Goal: Find specific page/section: Find specific page/section

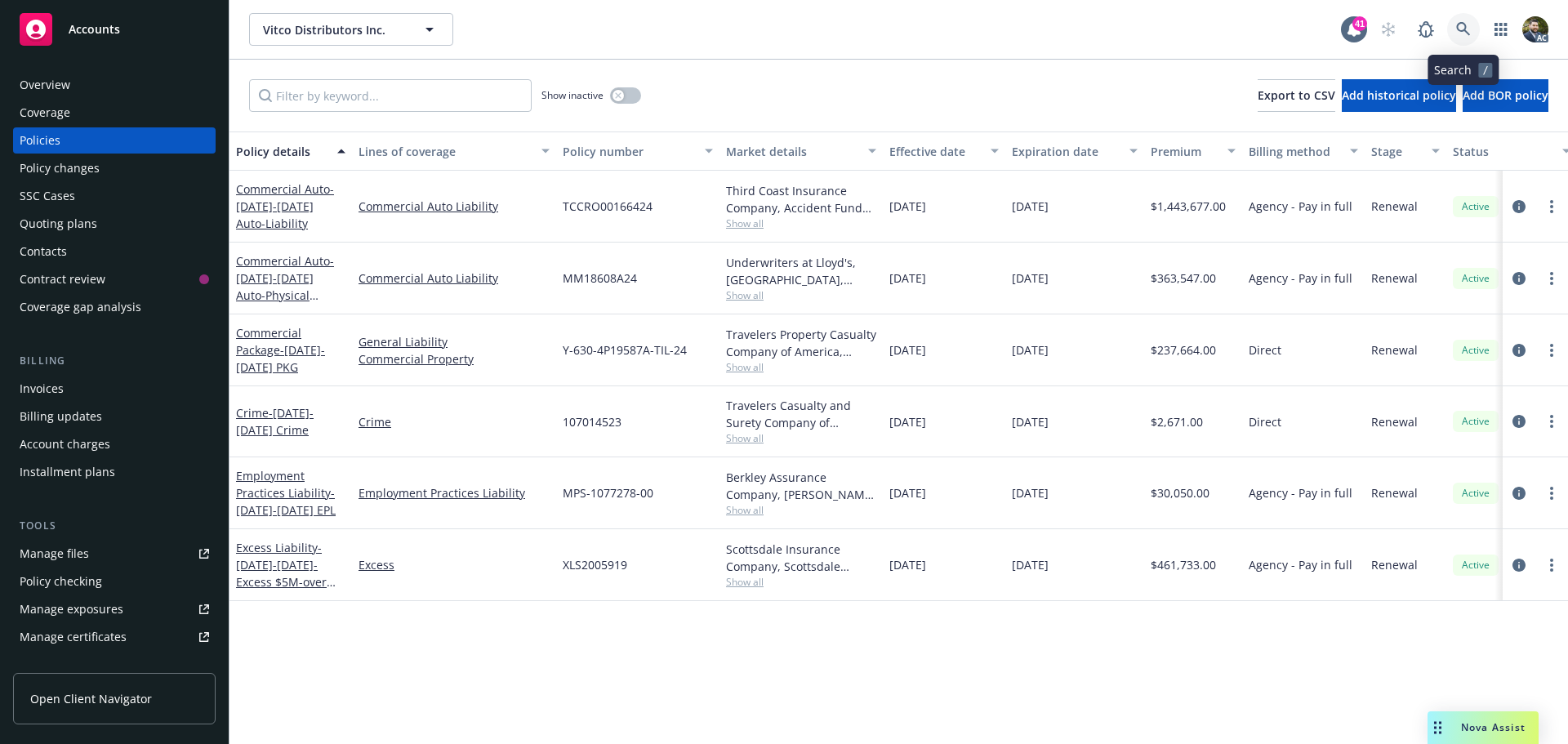
click at [1457, 28] on icon at bounding box center [1463, 29] width 14 height 14
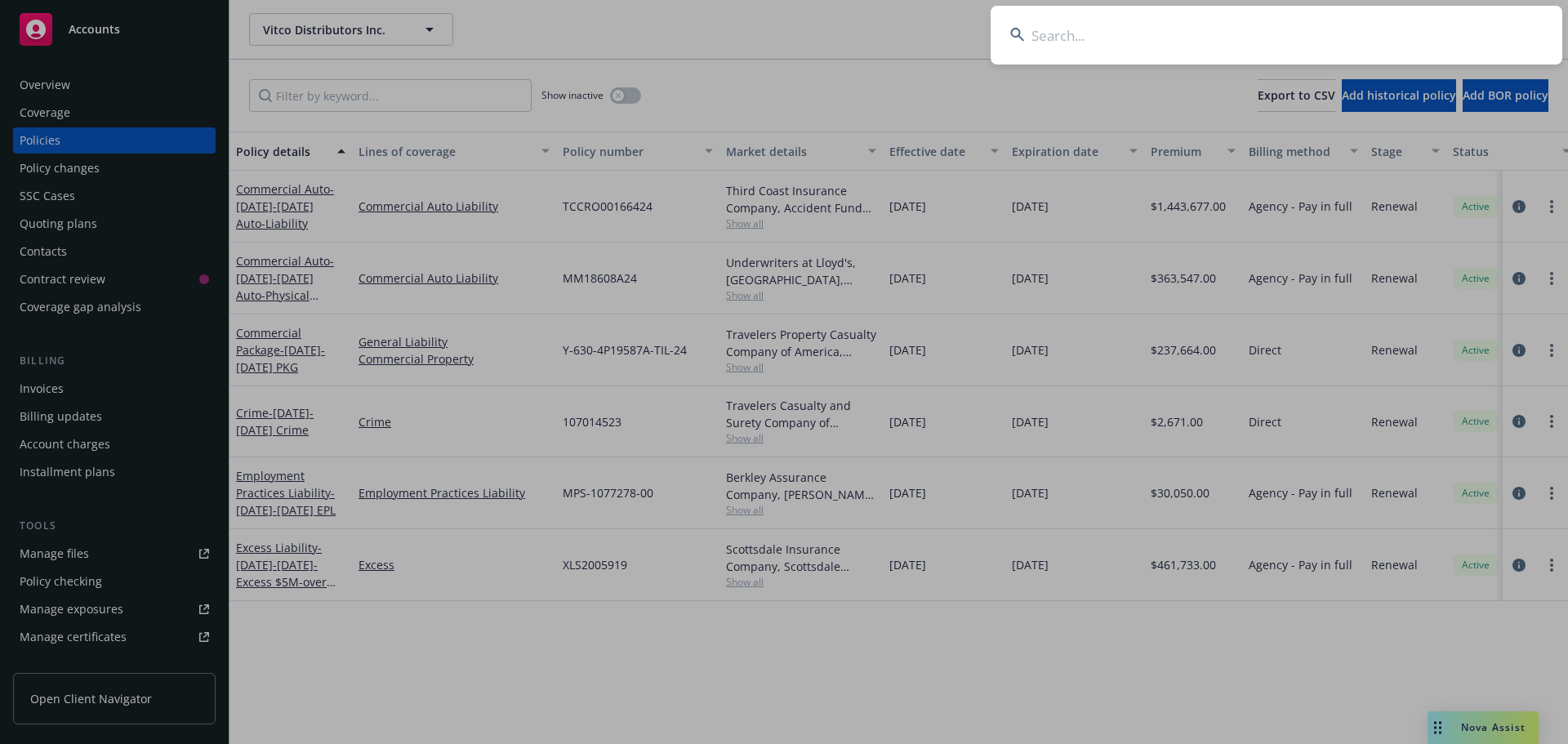
click at [1064, 32] on input at bounding box center [1276, 35] width 572 height 59
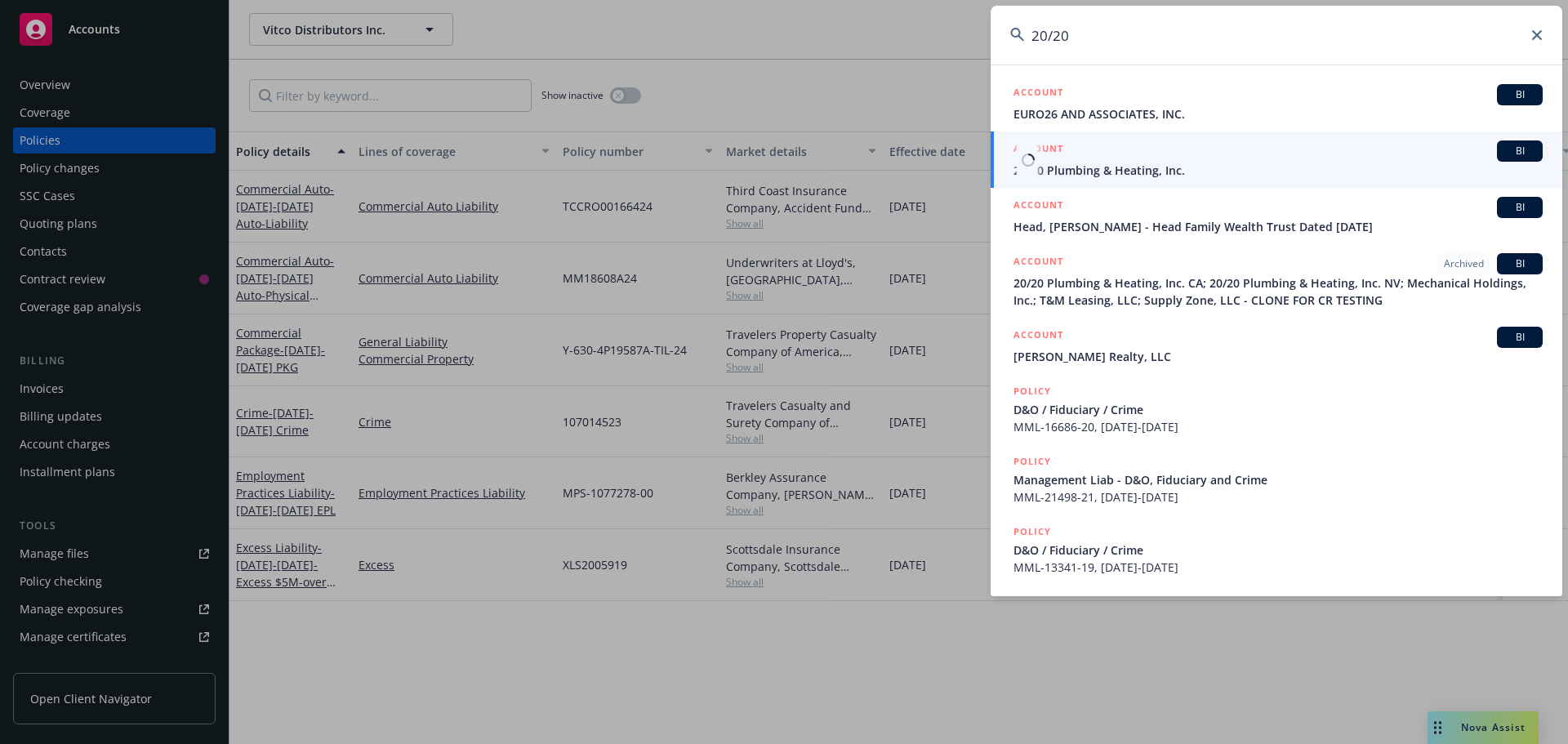
type input "20/20"
click at [1199, 164] on span "20/20 Plumbing & Heating, Inc." at bounding box center [1278, 170] width 529 height 17
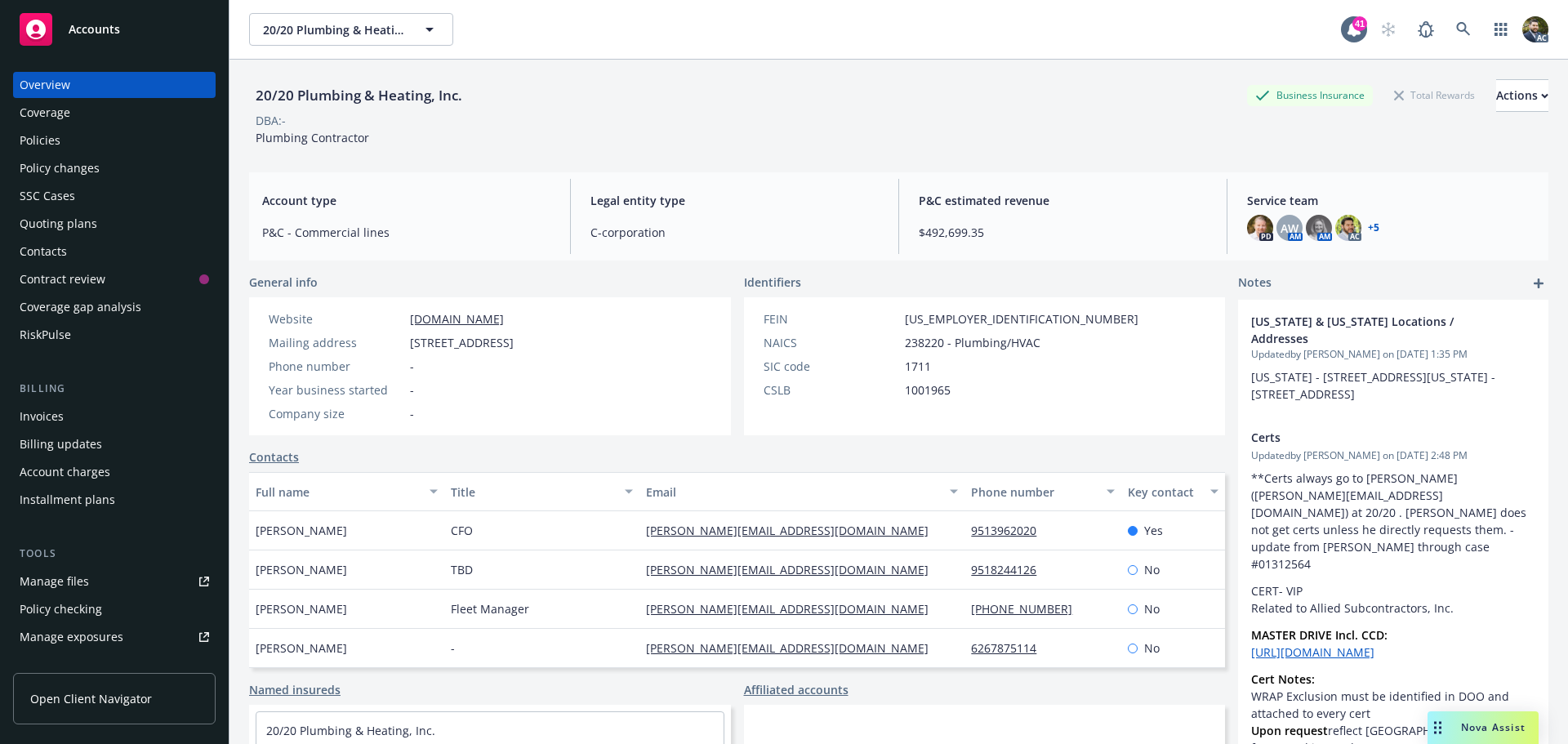
click at [115, 141] on div "Policies" at bounding box center [114, 141] width 190 height 27
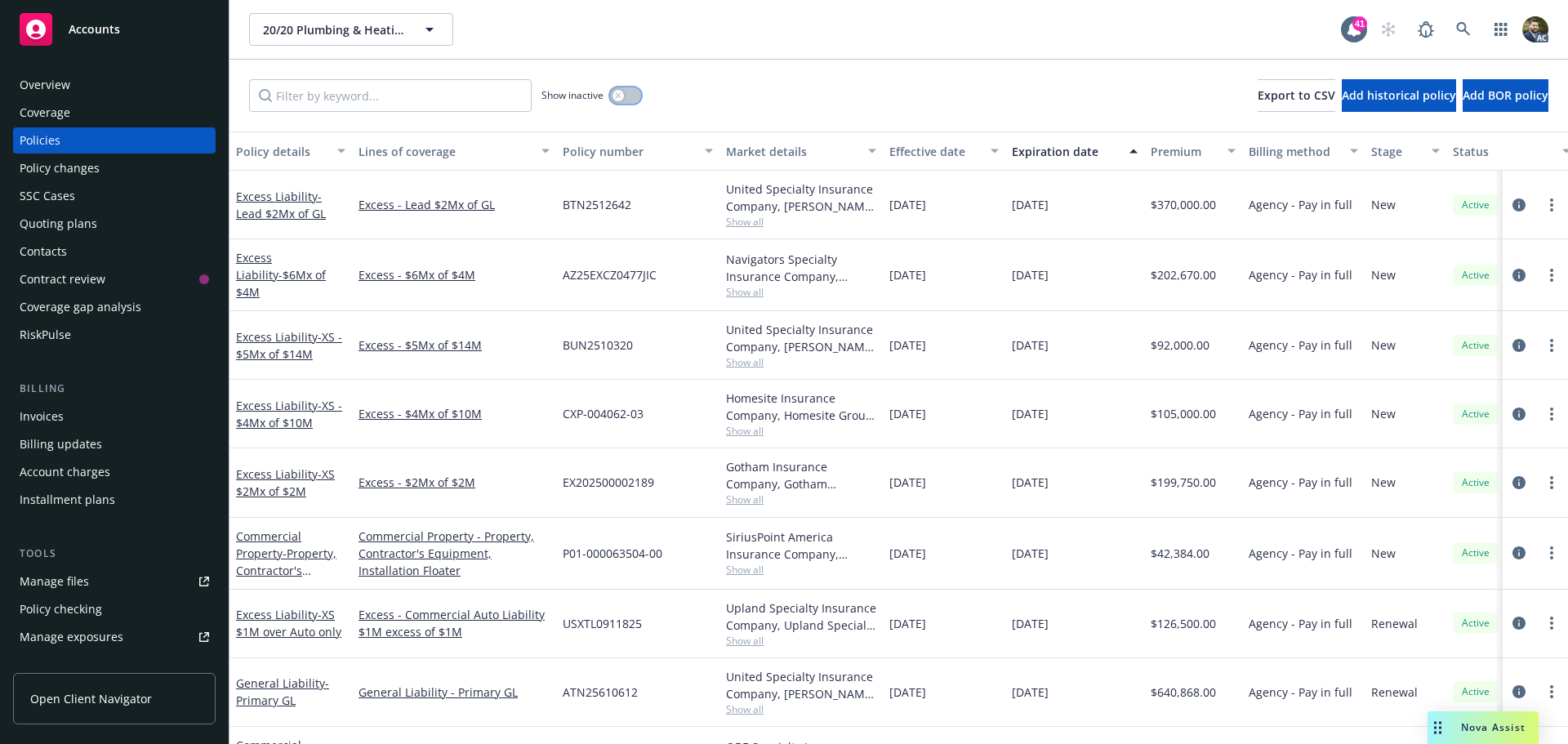
click at [624, 97] on button "button" at bounding box center [625, 95] width 31 height 17
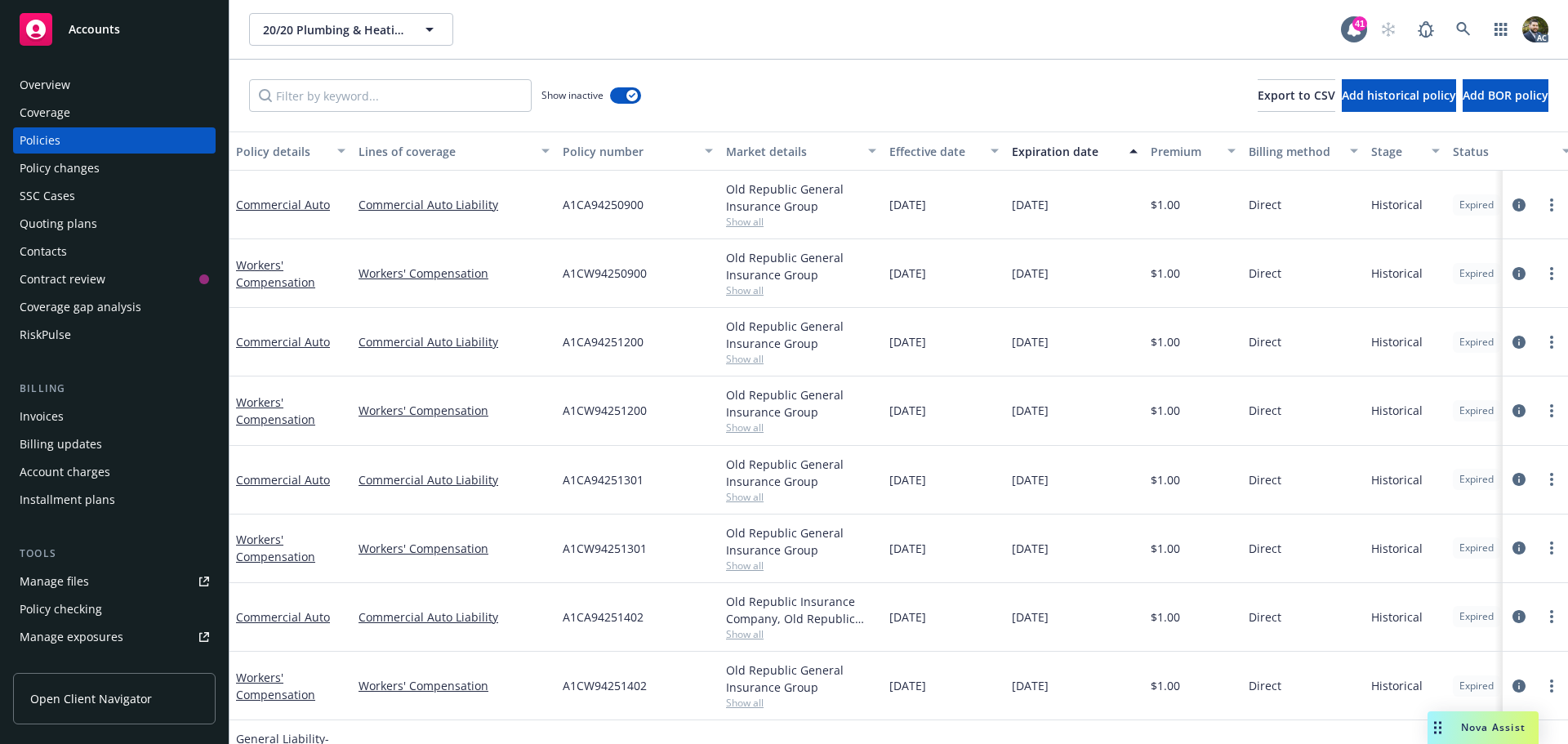
click at [277, 153] on div "Policy details" at bounding box center [282, 152] width 91 height 17
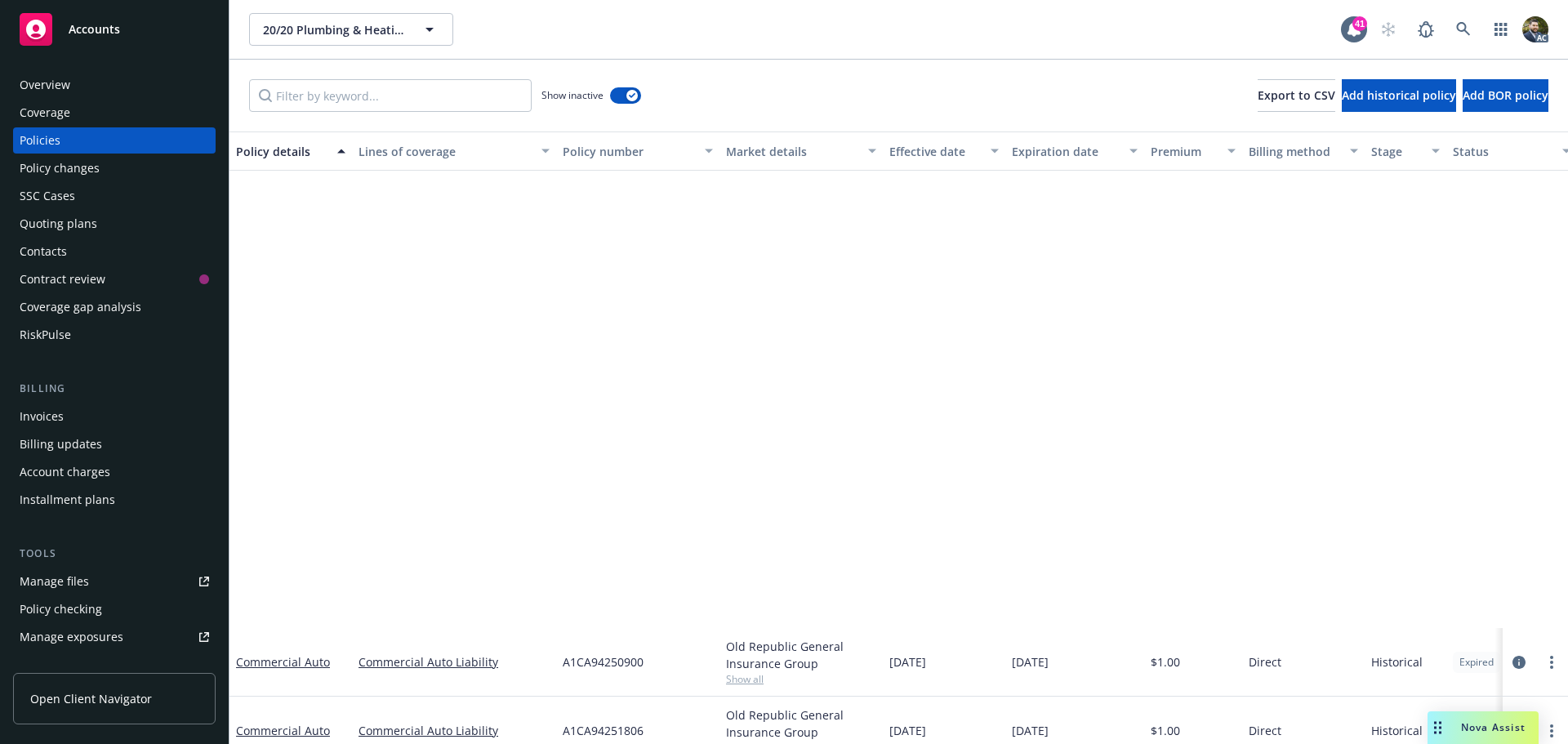
scroll to position [572, 0]
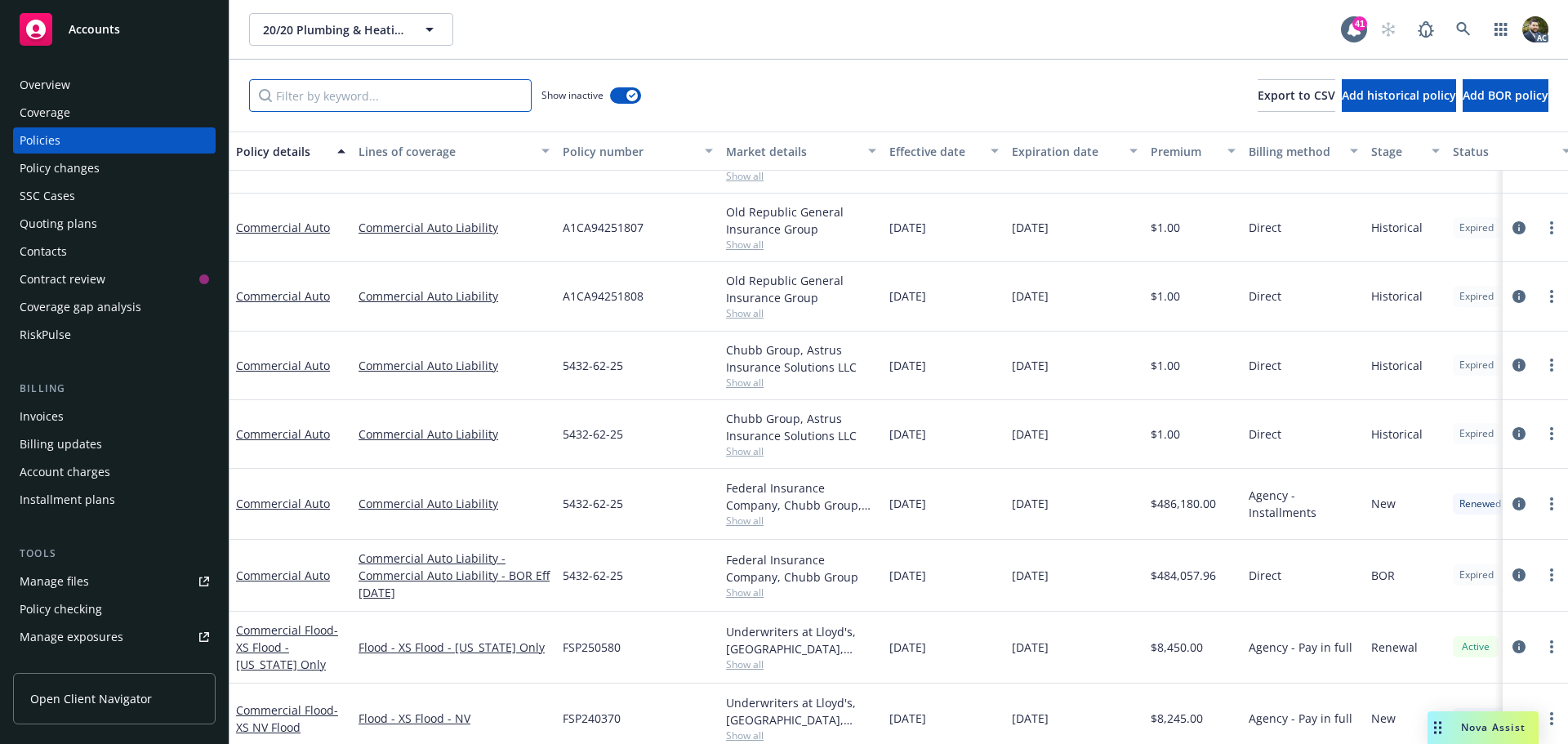
click at [329, 97] on input "Filter by keyword..." at bounding box center [390, 95] width 282 height 32
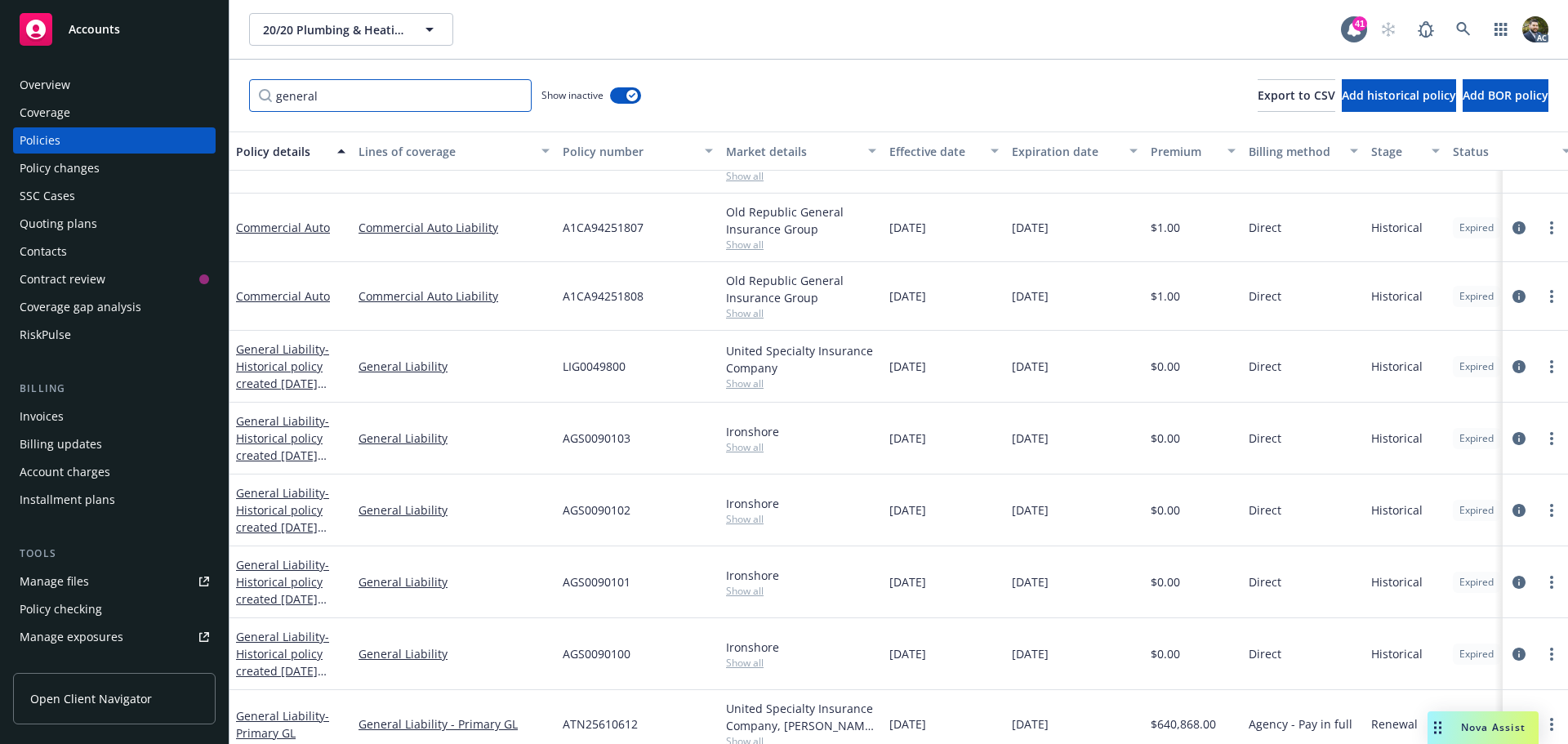
scroll to position [748, 0]
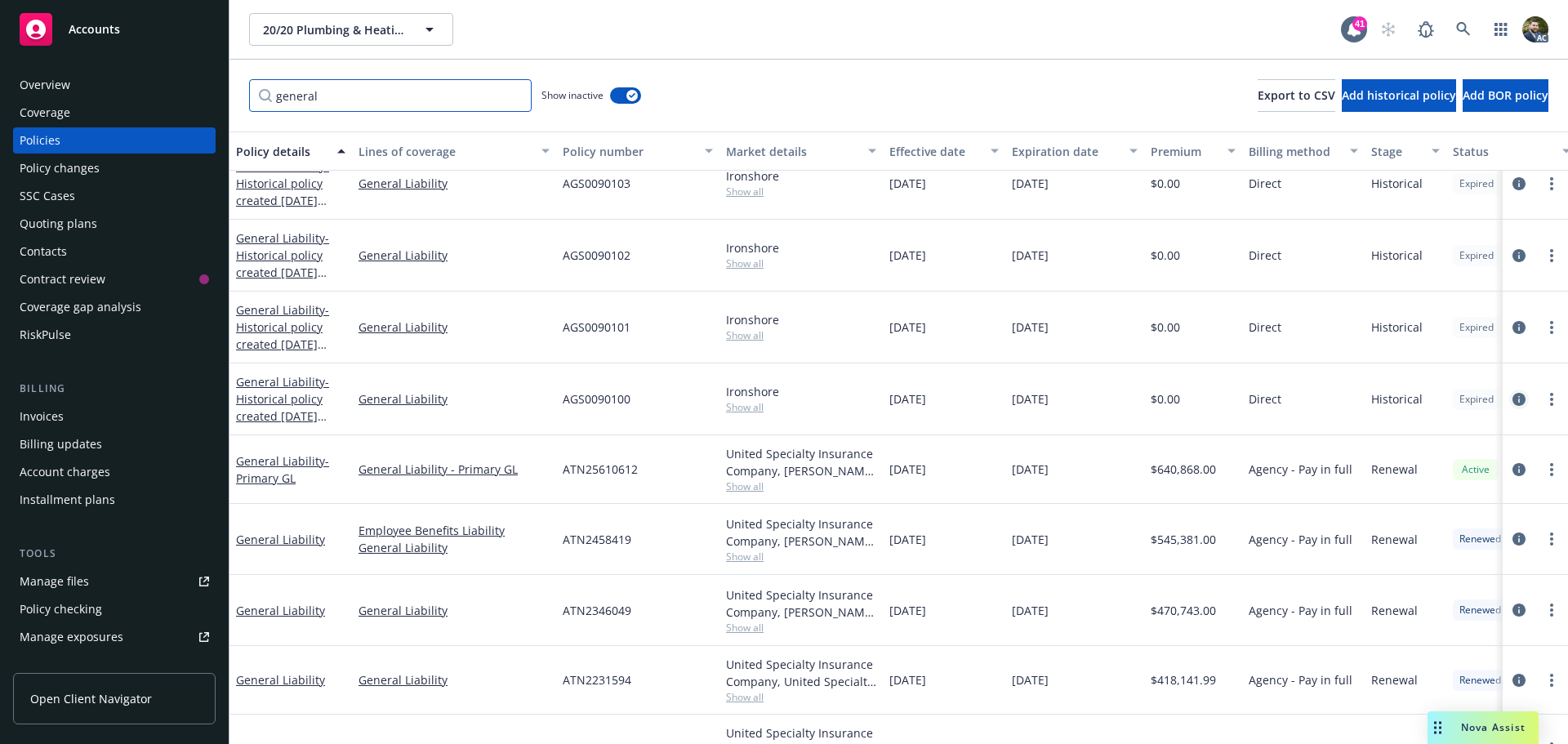
type input "general"
click at [1513, 401] on icon "circleInformation" at bounding box center [1519, 399] width 13 height 13
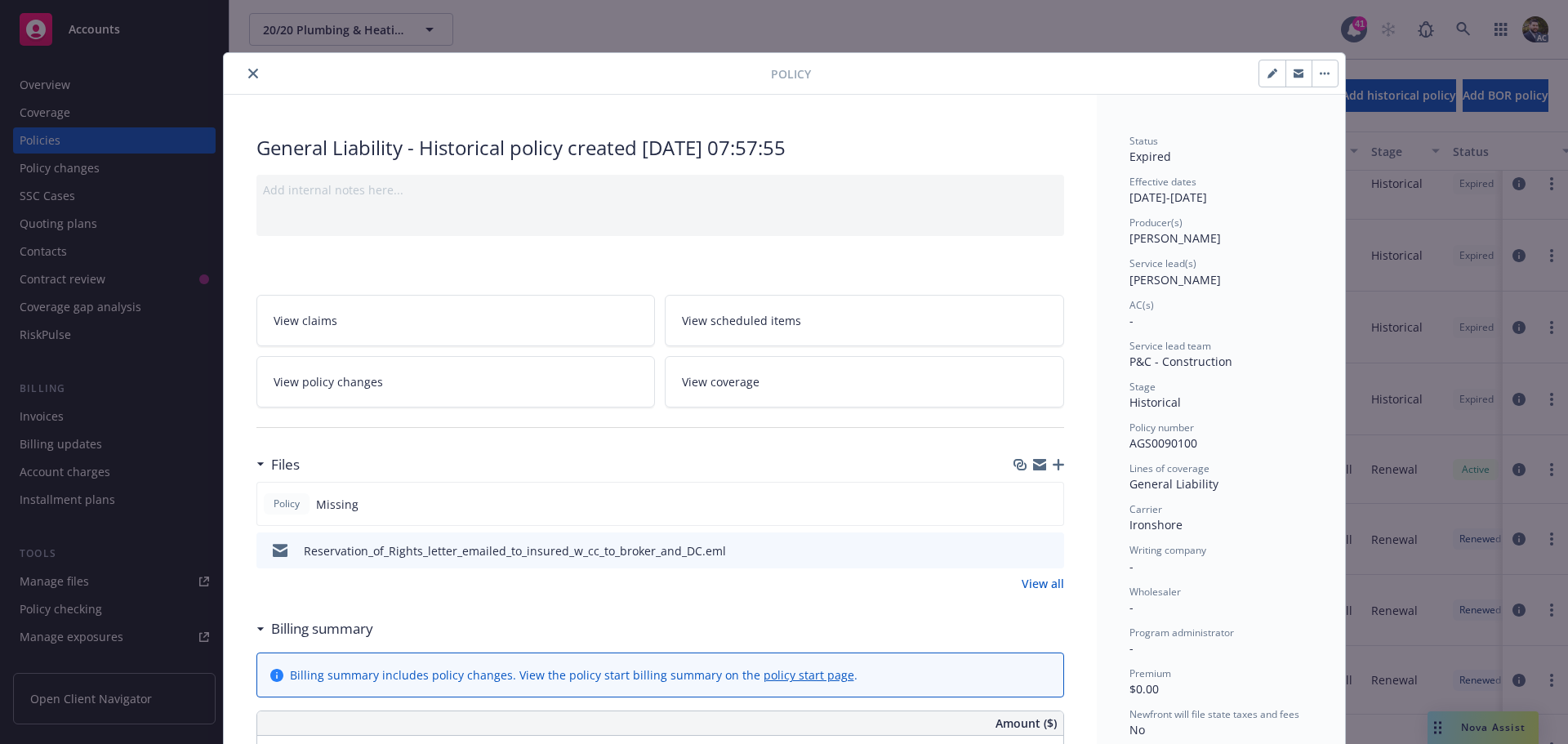
drag, startPoint x: 245, startPoint y: 71, endPoint x: 415, endPoint y: 266, distance: 258.7
click at [248, 71] on icon "close" at bounding box center [253, 74] width 10 height 10
